Goal: Information Seeking & Learning: Learn about a topic

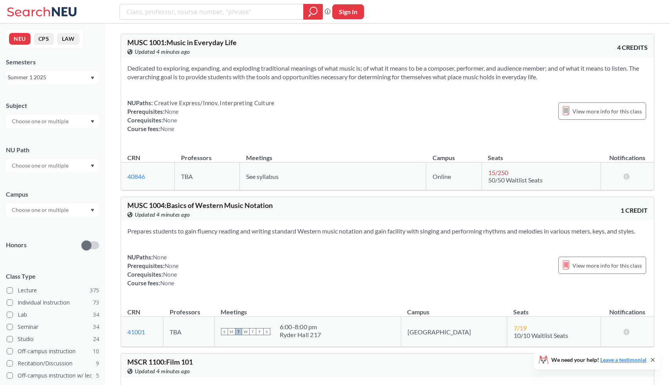
click at [74, 76] on div "Summer 1 2025" at bounding box center [49, 77] width 82 height 9
click at [52, 92] on div "Fall 2025" at bounding box center [54, 91] width 89 height 9
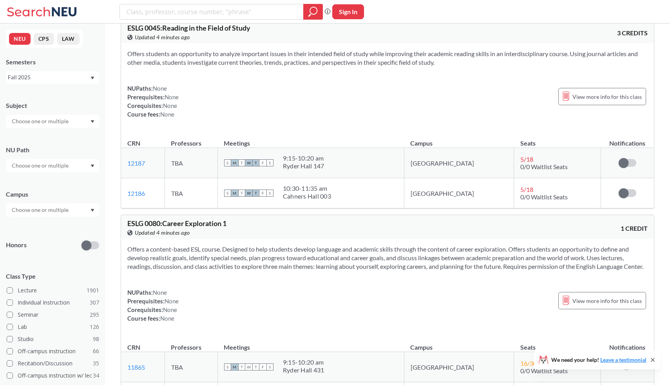
scroll to position [17, 0]
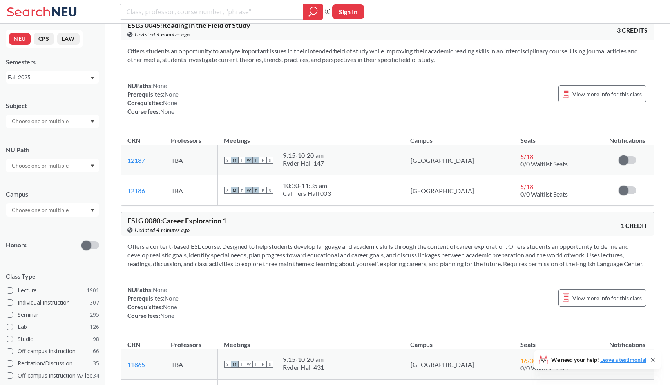
click at [81, 122] on div at bounding box center [52, 120] width 93 height 13
click at [70, 120] on input "text" at bounding box center [41, 120] width 66 height 9
type input "info"
click at [31, 136] on span "( 32 )" at bounding box center [29, 134] width 9 height 7
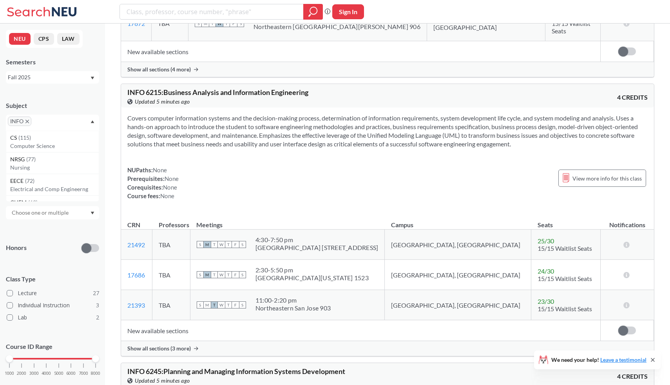
scroll to position [2006, 0]
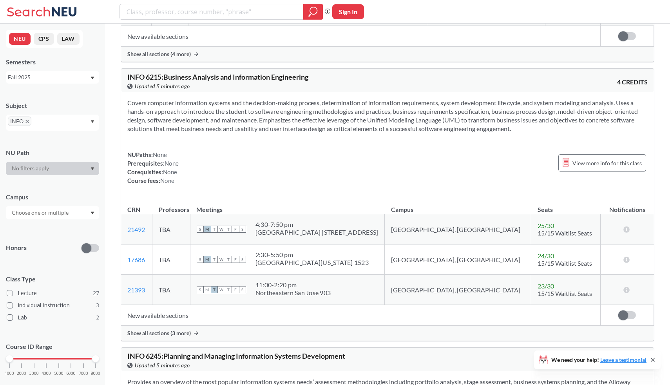
click at [172, 329] on span "Show all sections (3 more)" at bounding box center [159, 332] width 64 height 7
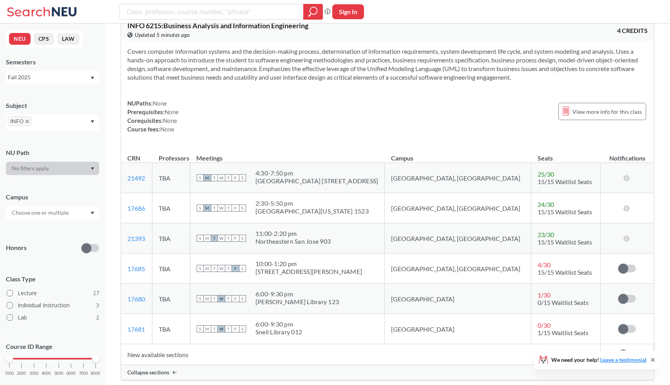
scroll to position [2060, 0]
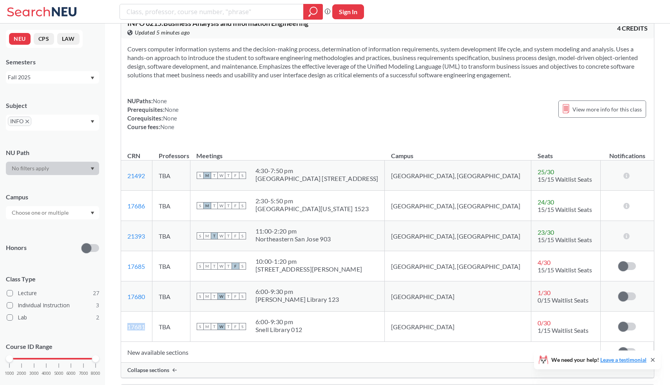
drag, startPoint x: 127, startPoint y: 307, endPoint x: 161, endPoint y: 311, distance: 34.3
click at [152, 311] on td "17681 View this section on Banner." at bounding box center [136, 326] width 31 height 30
drag, startPoint x: 124, startPoint y: 276, endPoint x: 154, endPoint y: 276, distance: 29.4
click at [152, 281] on td "17680 View this section on Banner." at bounding box center [136, 296] width 31 height 30
copy link "17680"
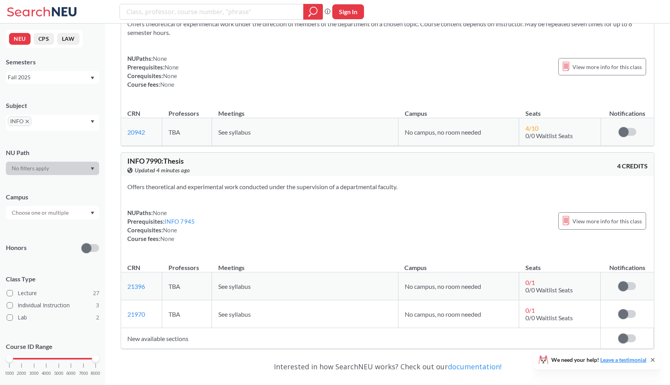
scroll to position [6835, 0]
